Goal: Information Seeking & Learning: Learn about a topic

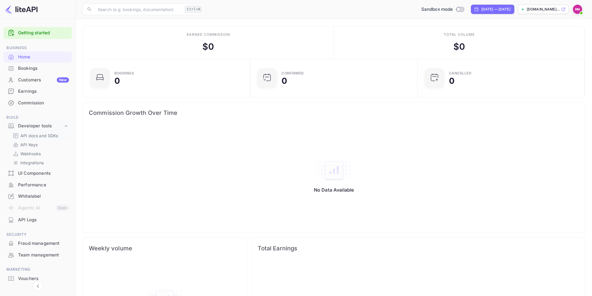
click at [31, 132] on div "API docs and SDKs" at bounding box center [39, 136] width 59 height 8
click at [31, 133] on p "API docs and SDKs" at bounding box center [39, 136] width 38 height 6
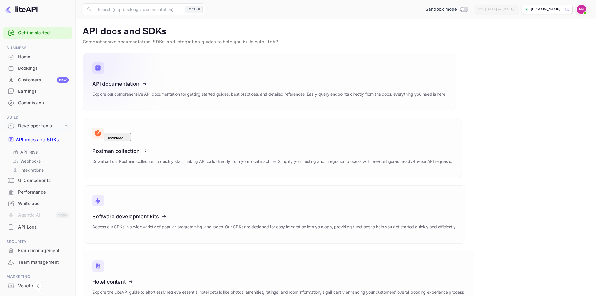
click at [135, 83] on icon at bounding box center [128, 83] width 91 height 60
click at [121, 118] on icon at bounding box center [100, 128] width 43 height 21
click at [174, 118] on icon at bounding box center [128, 148] width 91 height 60
click at [174, 251] on icon at bounding box center [128, 281] width 91 height 60
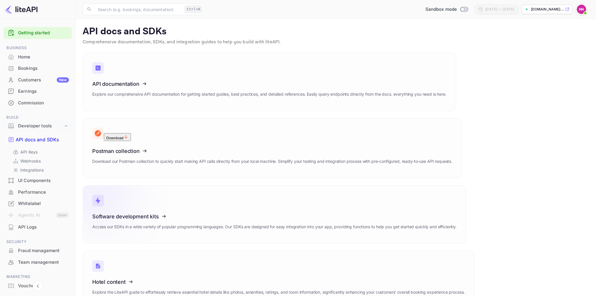
click at [151, 186] on icon at bounding box center [128, 216] width 91 height 60
click at [26, 158] on p "Webhooks" at bounding box center [30, 161] width 20 height 6
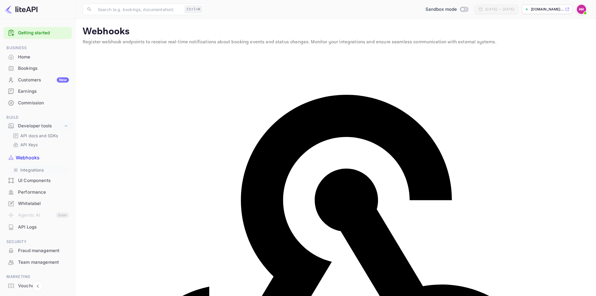
click at [30, 167] on p "Integrations" at bounding box center [31, 170] width 23 height 6
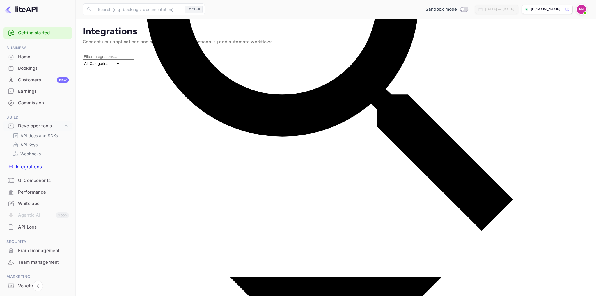
drag, startPoint x: 252, startPoint y: 242, endPoint x: 61, endPoint y: 179, distance: 200.5
copy div "Webhooks Installed Receive real-time API events about your bookings including c…"
click at [28, 224] on div "API Logs" at bounding box center [43, 227] width 51 height 7
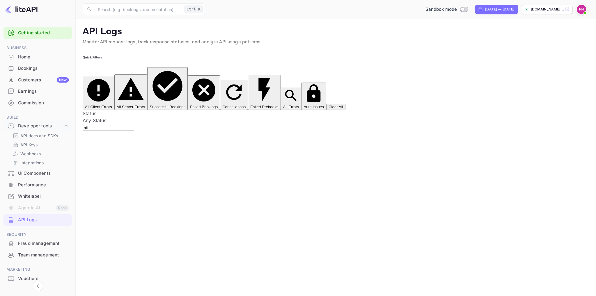
drag, startPoint x: 120, startPoint y: 202, endPoint x: 132, endPoint y: 137, distance: 65.8
click at [27, 145] on p "API Keys" at bounding box center [28, 145] width 17 height 6
